Goal: Task Accomplishment & Management: Use online tool/utility

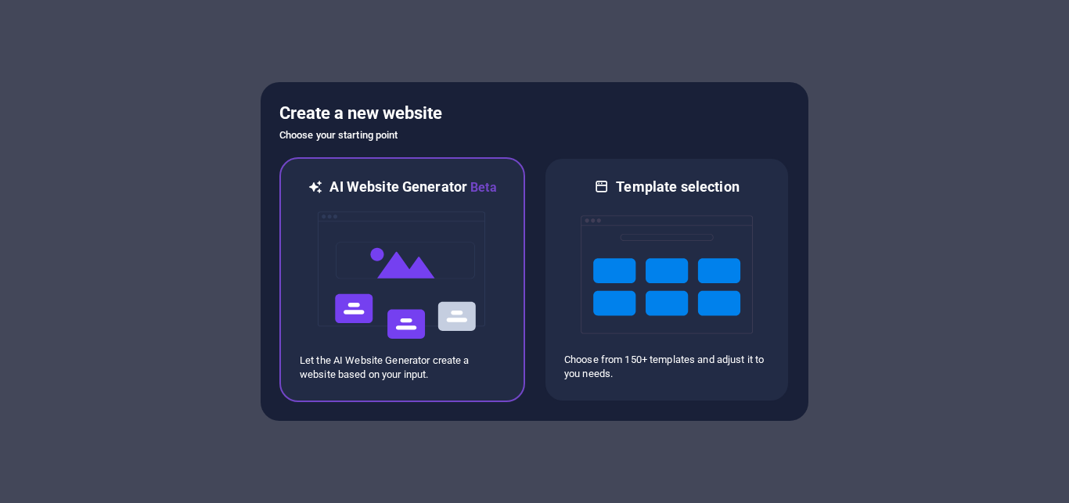
click at [401, 308] on img at bounding box center [402, 275] width 172 height 157
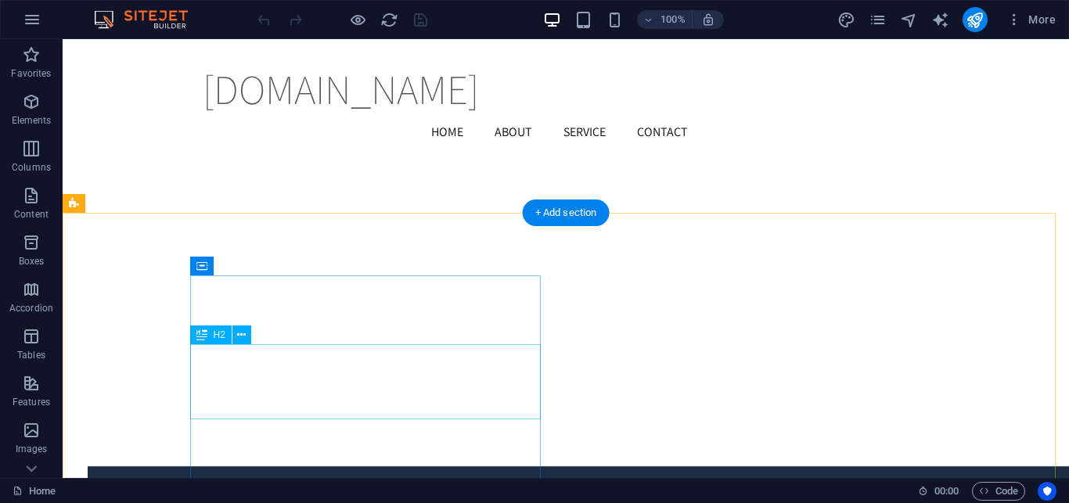
scroll to position [2007, 0]
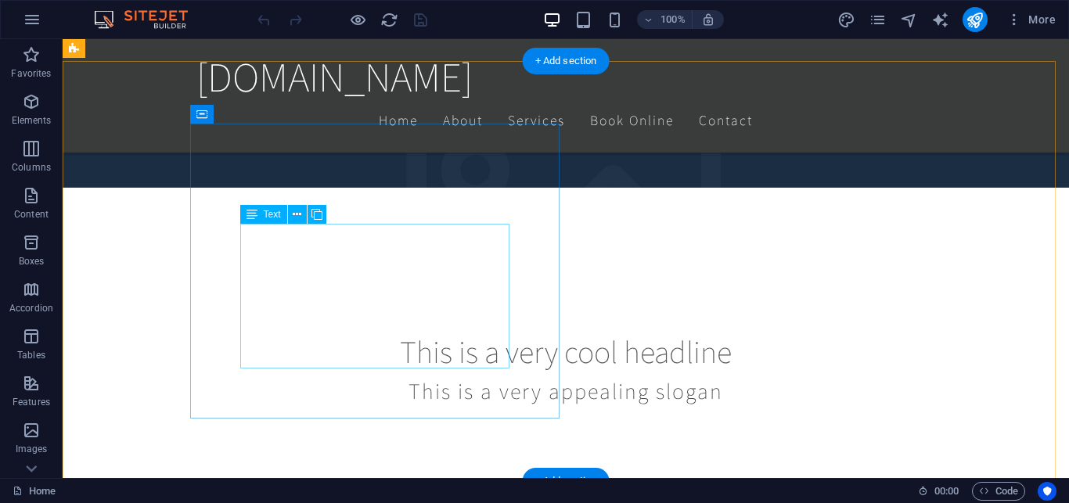
scroll to position [354, 0]
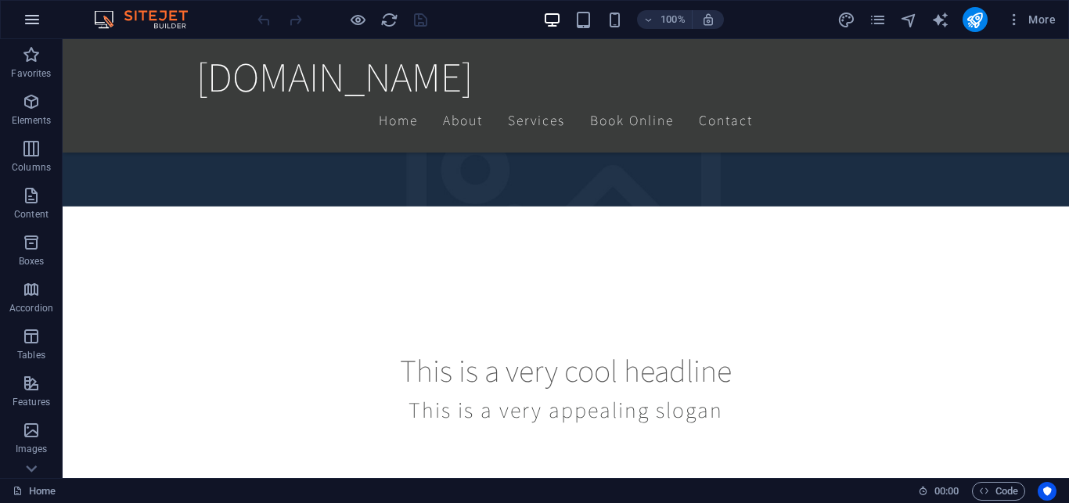
click at [34, 16] on icon "button" at bounding box center [32, 19] width 19 height 19
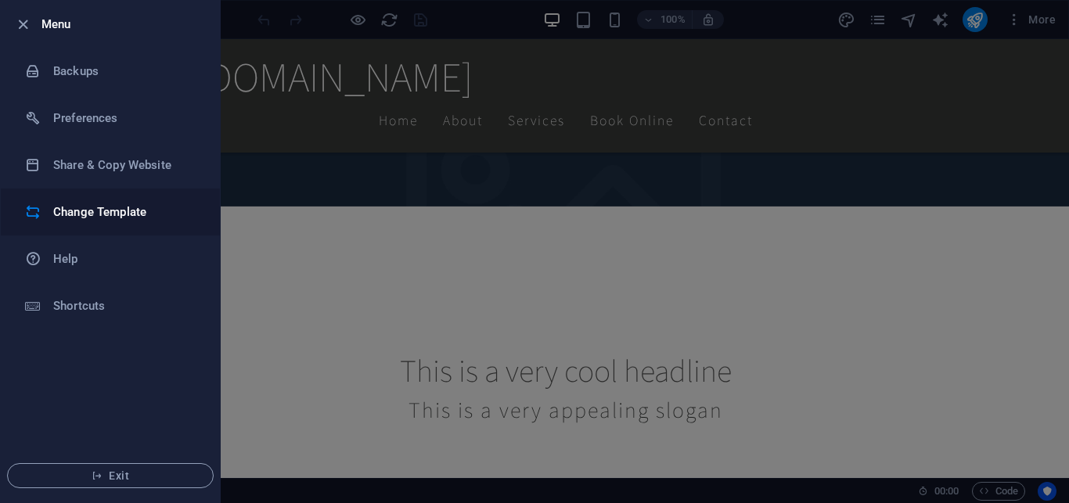
click at [104, 222] on li "Change Template" at bounding box center [110, 212] width 219 height 47
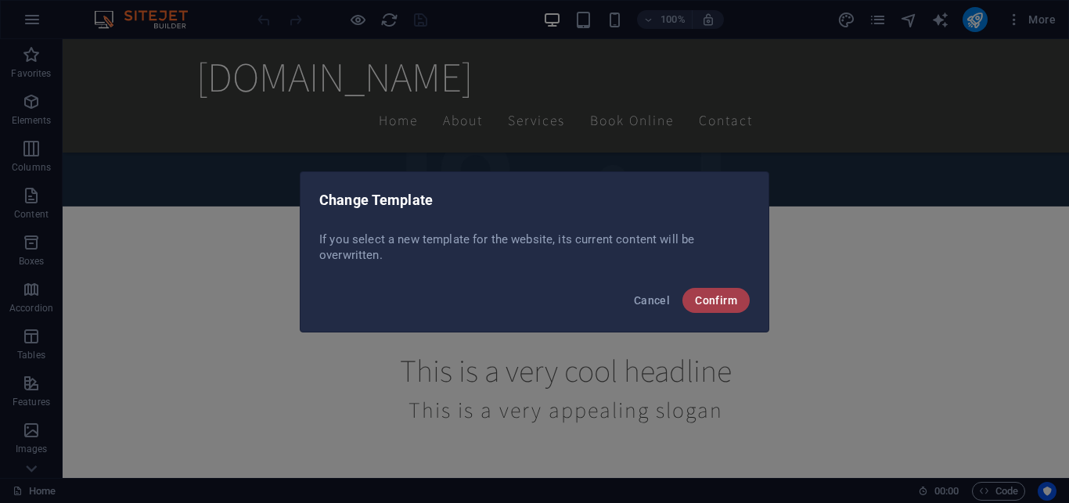
click at [729, 300] on span "Confirm" at bounding box center [716, 300] width 42 height 13
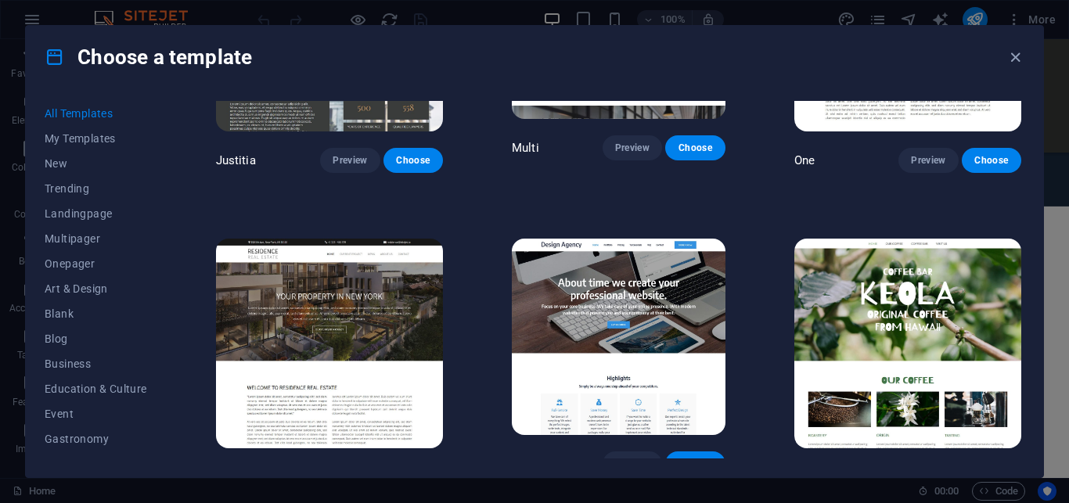
scroll to position [13171, 0]
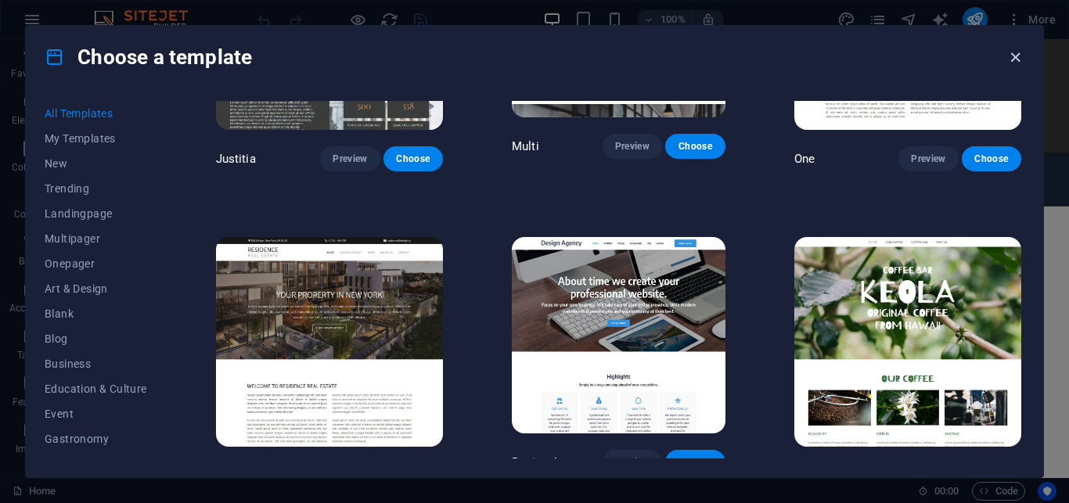
click at [1017, 55] on icon "button" at bounding box center [1015, 58] width 18 height 18
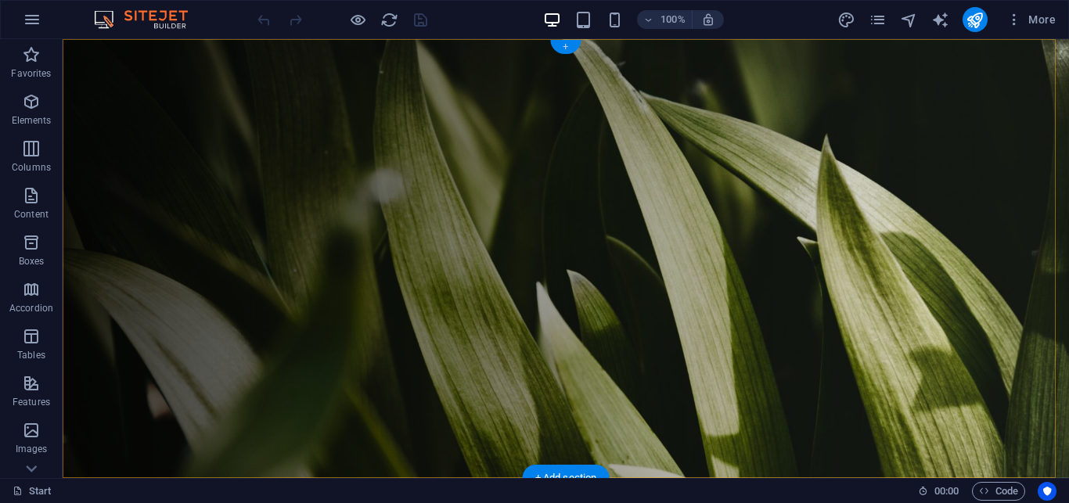
click at [564, 45] on div "+" at bounding box center [565, 47] width 31 height 14
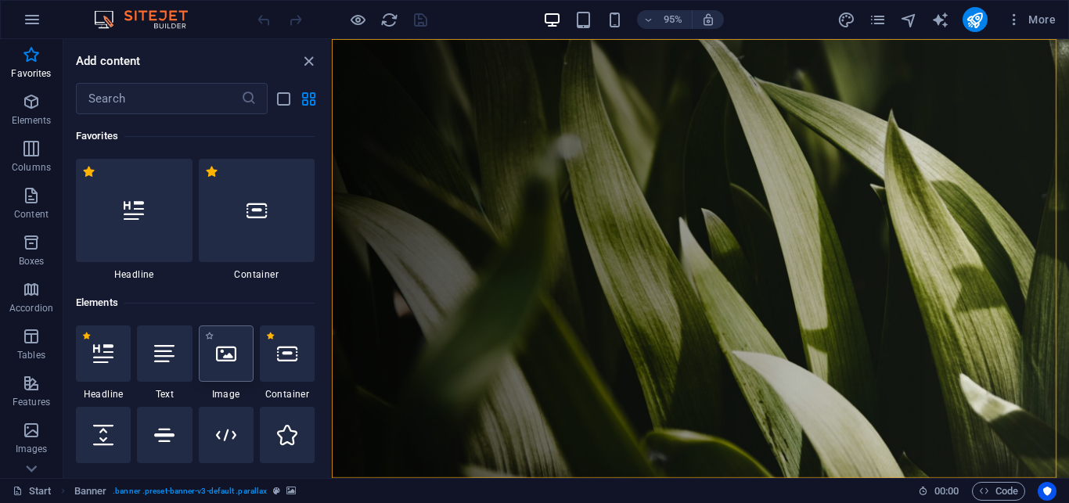
click at [221, 351] on icon at bounding box center [226, 354] width 20 height 20
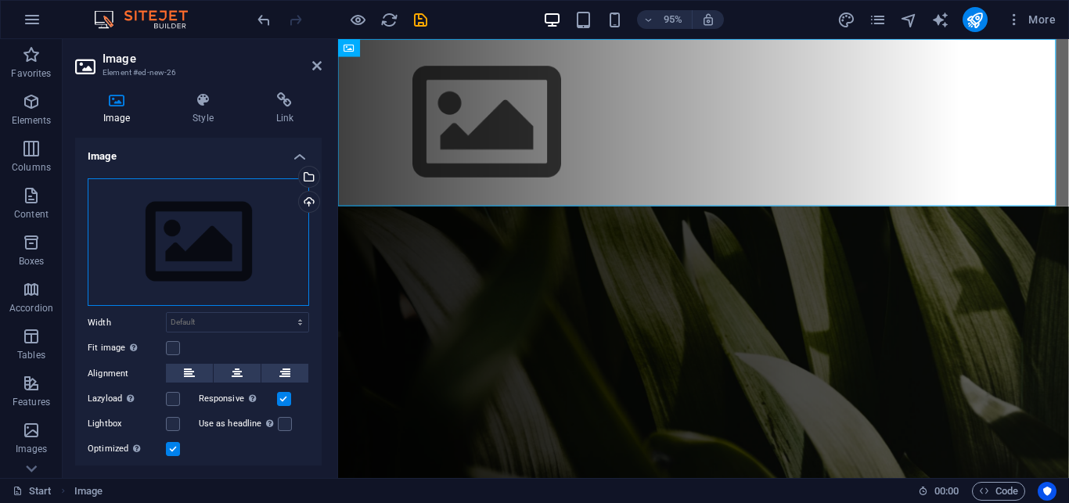
click at [222, 248] on div "Drag files here, click to choose files or select files from Files or our free s…" at bounding box center [198, 242] width 221 height 128
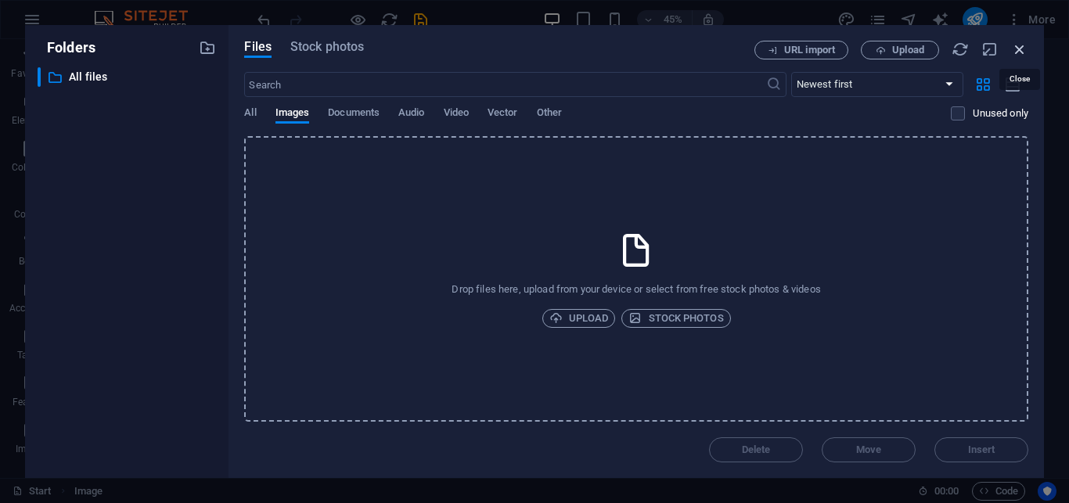
click at [1024, 48] on icon "button" at bounding box center [1019, 49] width 17 height 17
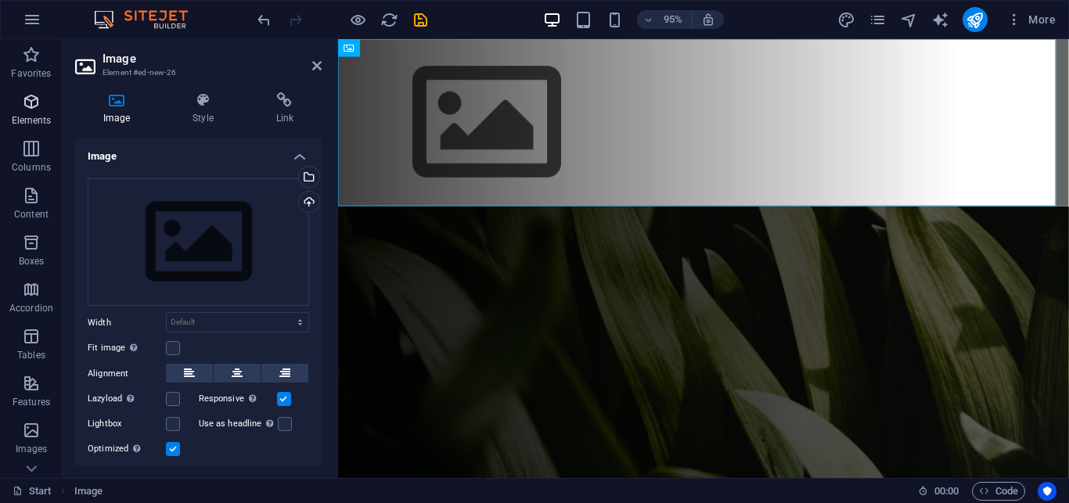
click at [37, 96] on icon "button" at bounding box center [31, 101] width 19 height 19
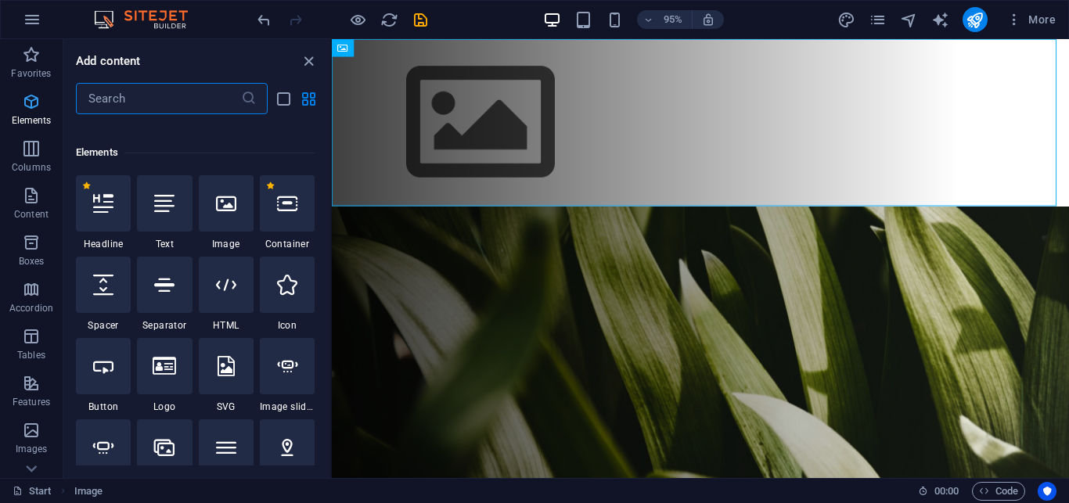
scroll to position [157, 0]
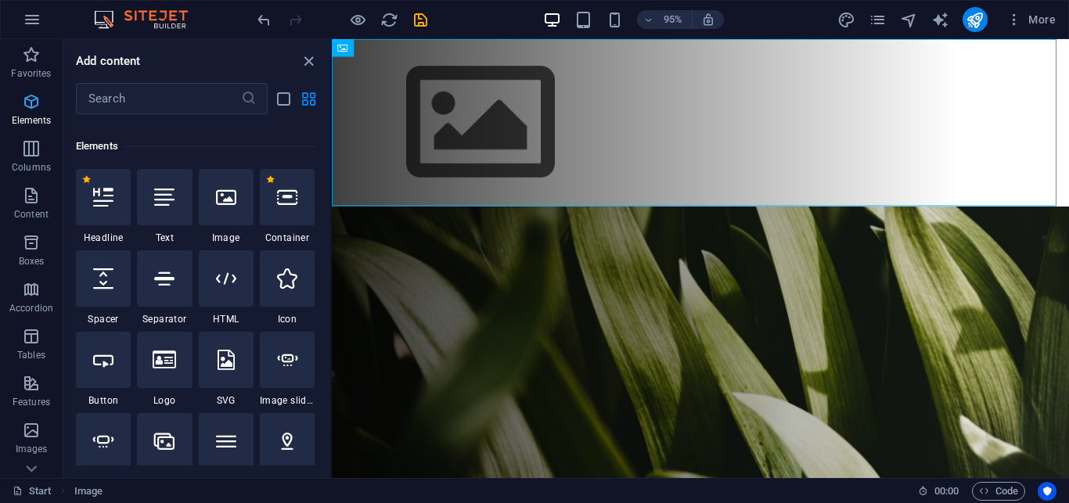
click at [37, 96] on icon "button" at bounding box center [31, 101] width 19 height 19
click at [29, 142] on icon "button" at bounding box center [31, 148] width 19 height 19
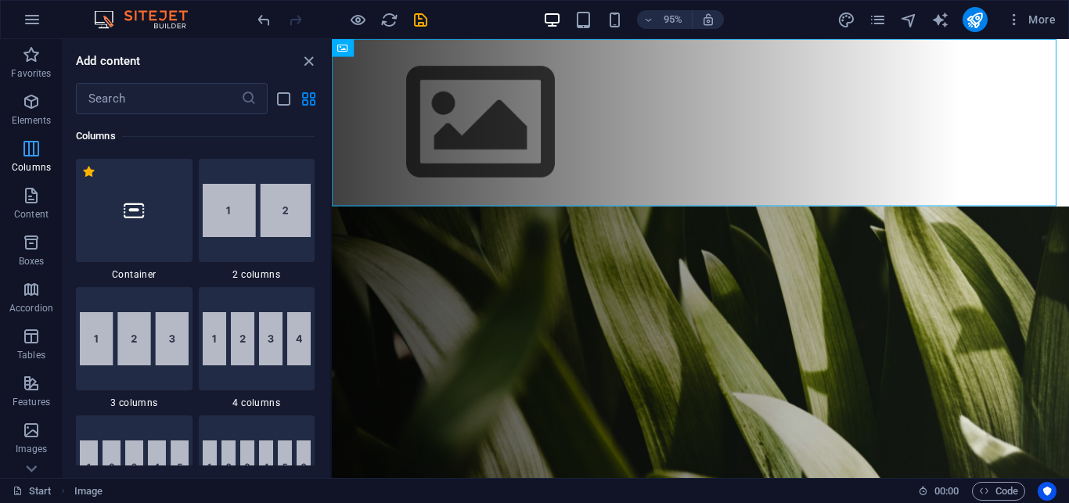
scroll to position [775, 0]
click at [30, 207] on span "Content" at bounding box center [31, 205] width 63 height 38
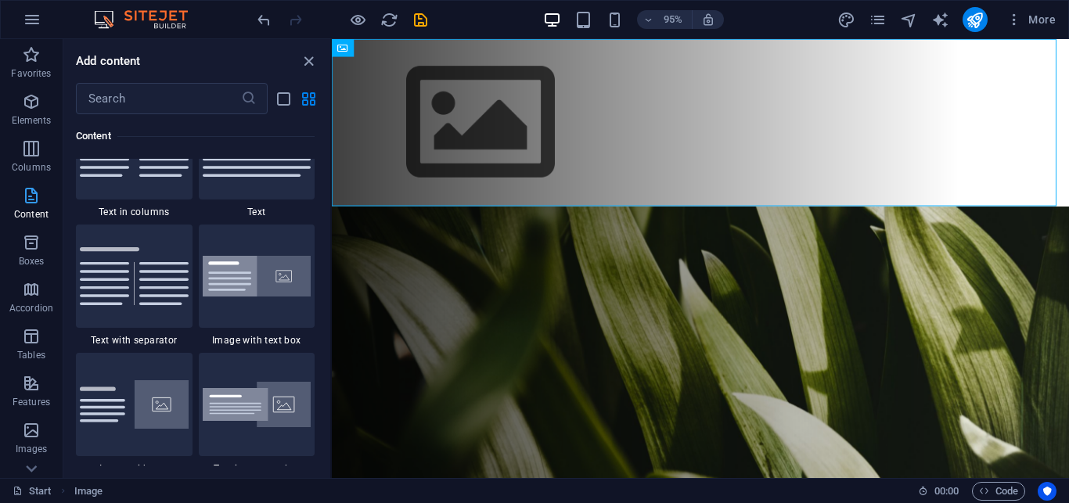
scroll to position [2801, 0]
click at [22, 268] on span "Boxes" at bounding box center [31, 252] width 63 height 38
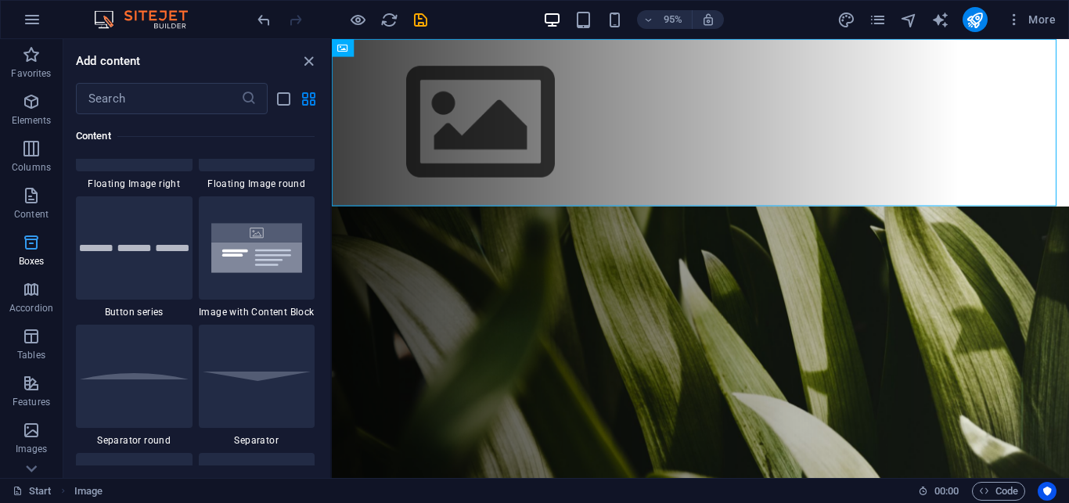
scroll to position [4403, 0]
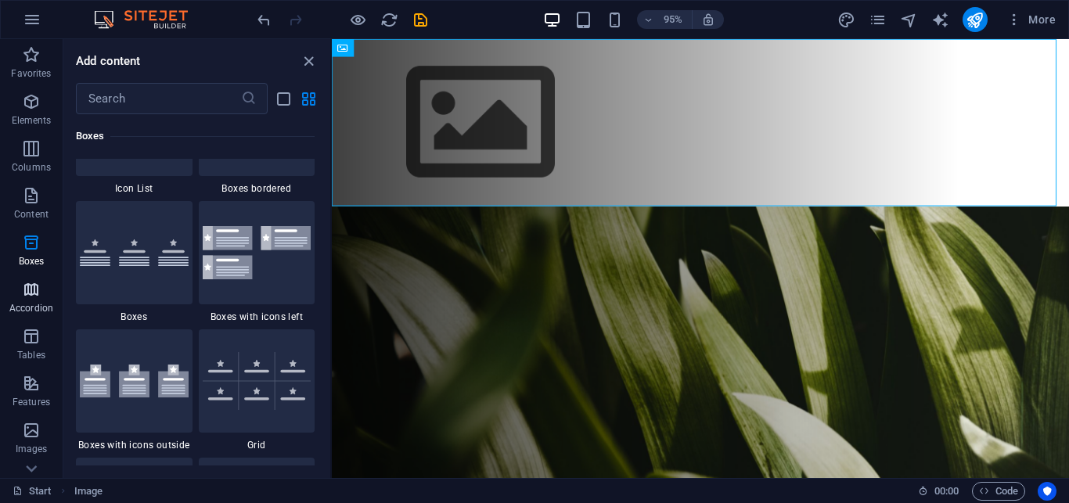
click at [27, 306] on p "Accordion" at bounding box center [31, 308] width 44 height 13
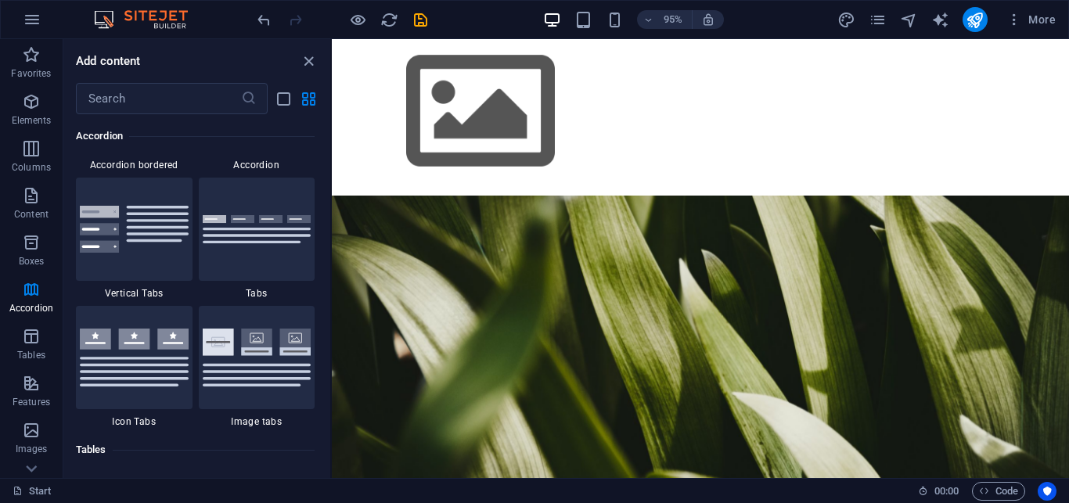
scroll to position [0, 0]
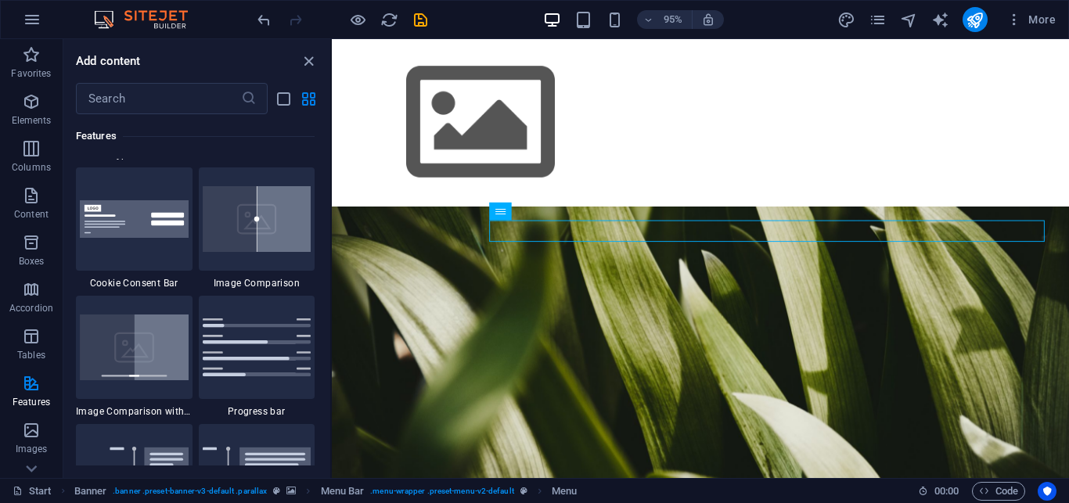
scroll to position [6350, 0]
click at [304, 62] on icon "close panel" at bounding box center [309, 61] width 18 height 18
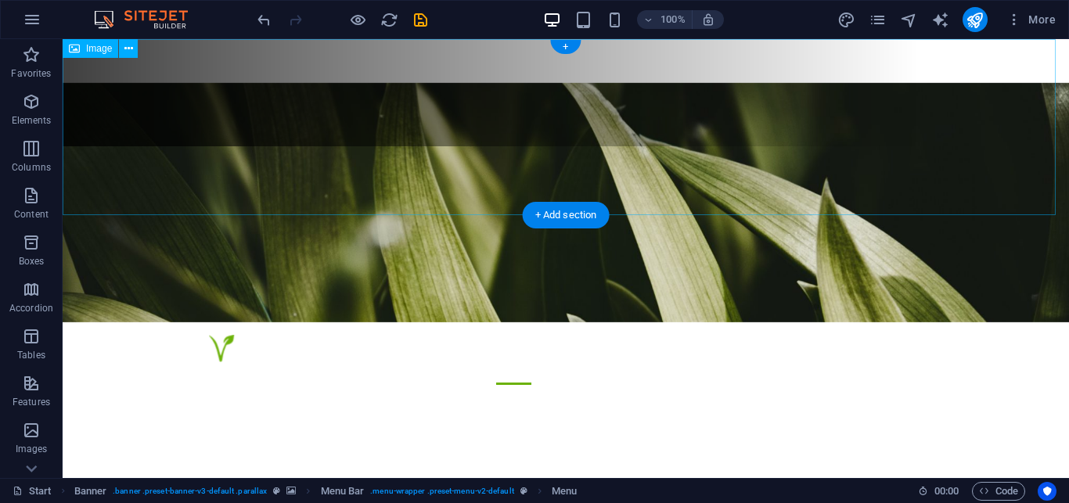
scroll to position [0, 0]
